Goal: Information Seeking & Learning: Understand process/instructions

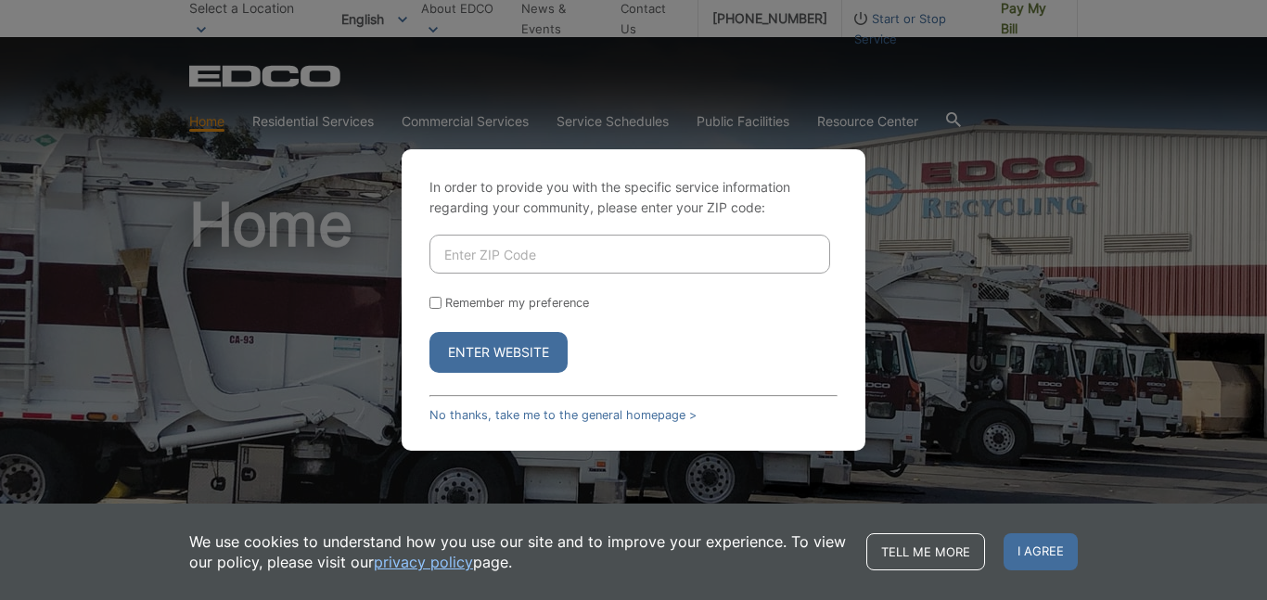
click at [455, 405] on div "In order to provide you with the specific service information regarding your co…" at bounding box center [634, 299] width 464 height 301
click at [462, 414] on link "No thanks, take me to the general homepage >" at bounding box center [562, 415] width 267 height 14
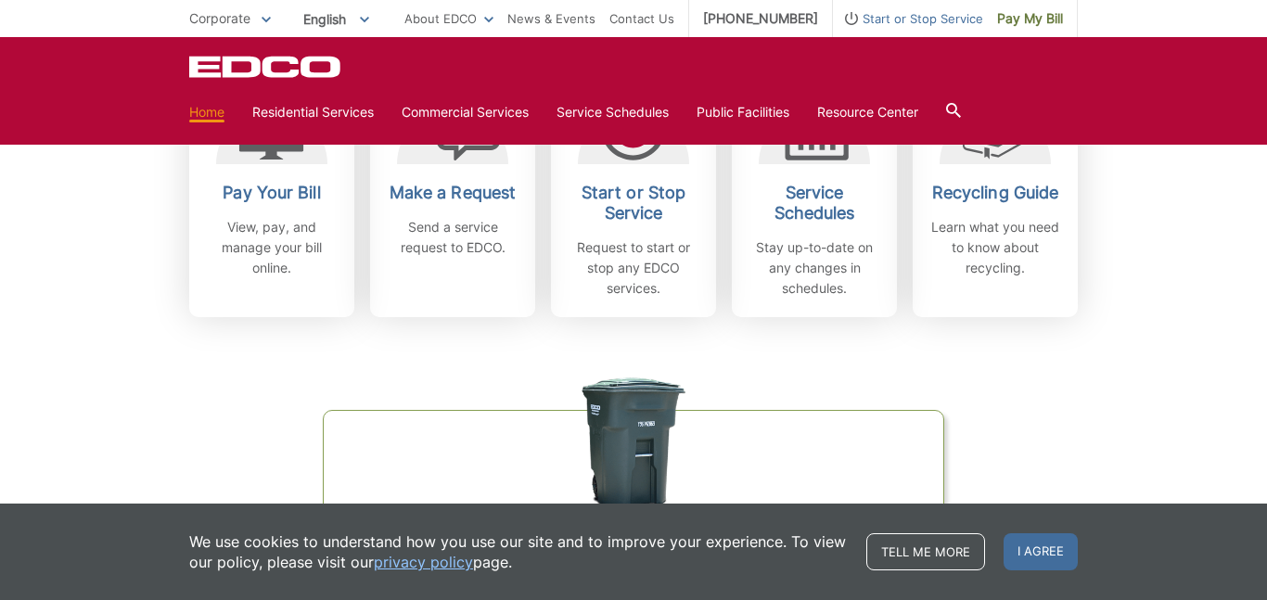
scroll to position [624, 0]
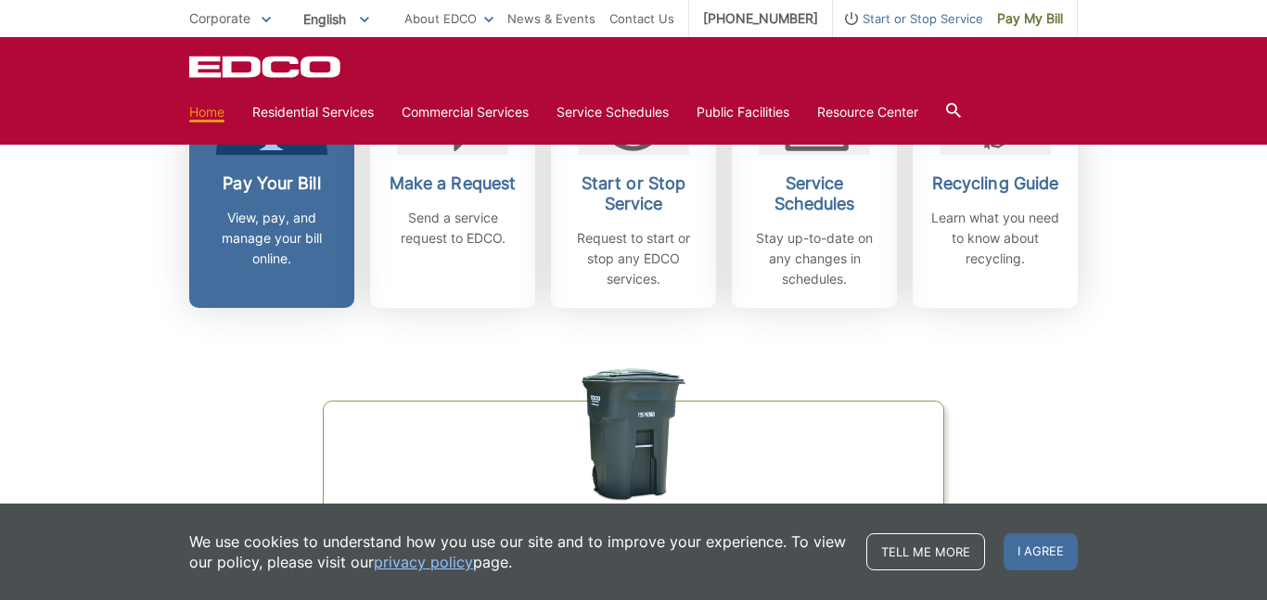
click at [271, 168] on link "Pay Your Bill View, pay, and manage your bill online." at bounding box center [271, 185] width 165 height 246
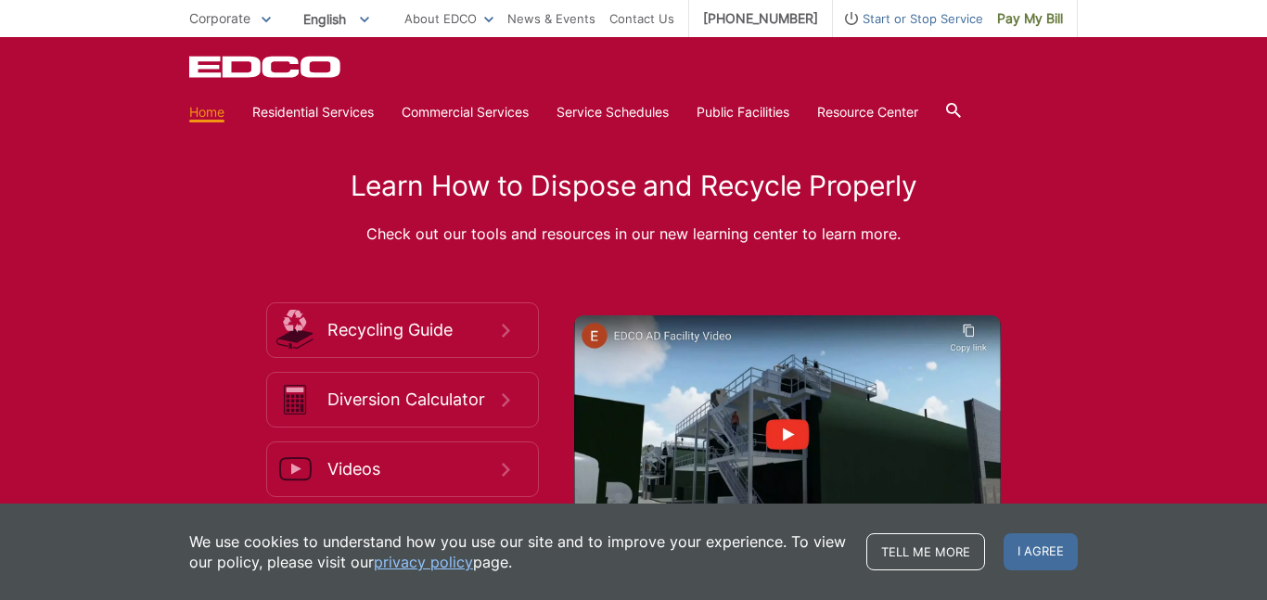
scroll to position [2589, 0]
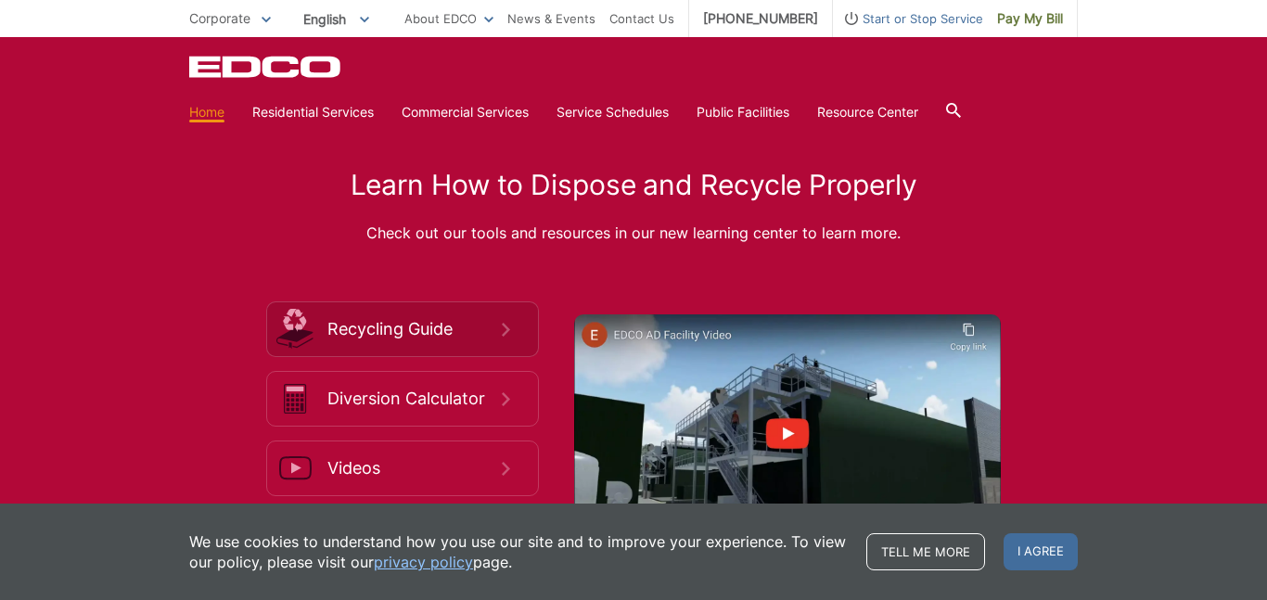
click at [398, 314] on link "Recycling Guide" at bounding box center [402, 329] width 273 height 56
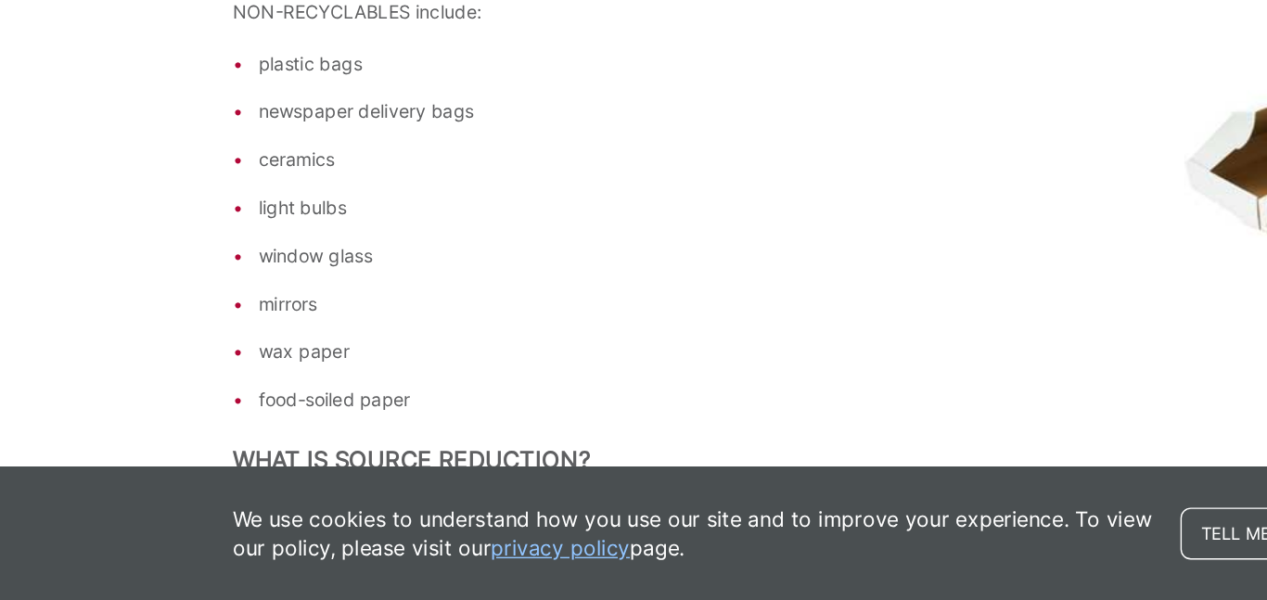
scroll to position [2591, 0]
